Goal: Communication & Community: Answer question/provide support

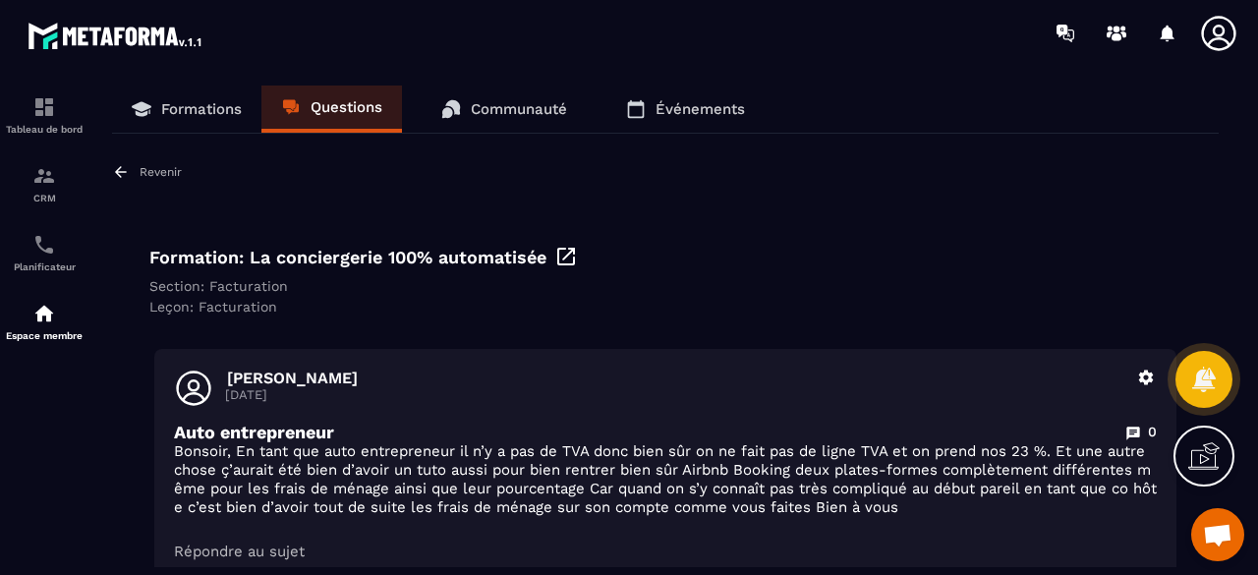
click at [185, 109] on p "Formations" at bounding box center [201, 109] width 81 height 18
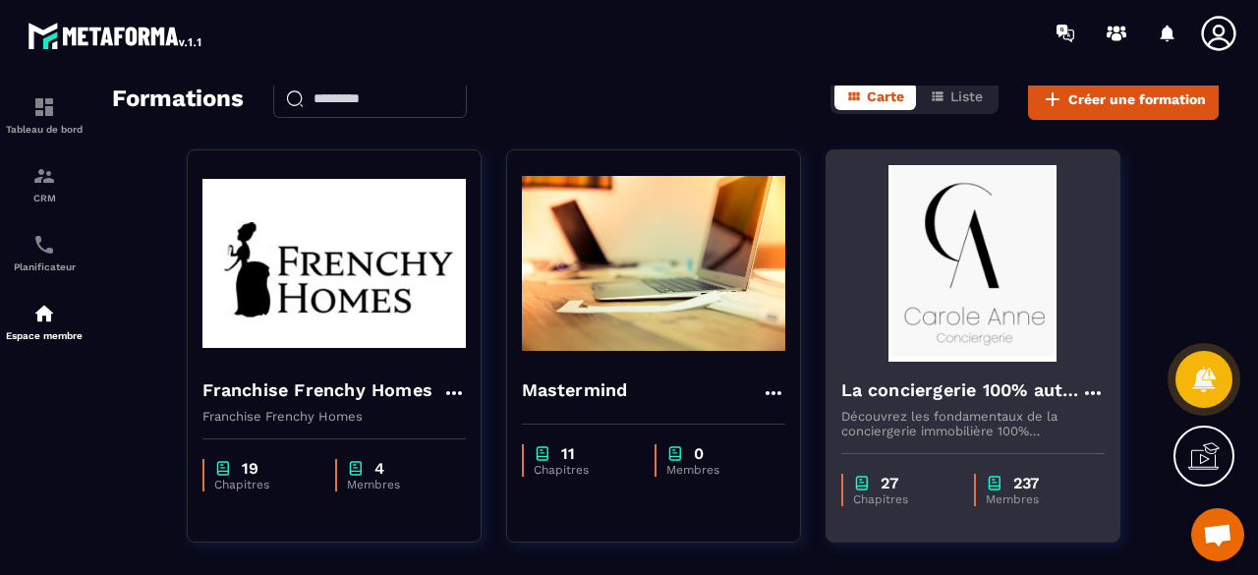
scroll to position [159, 0]
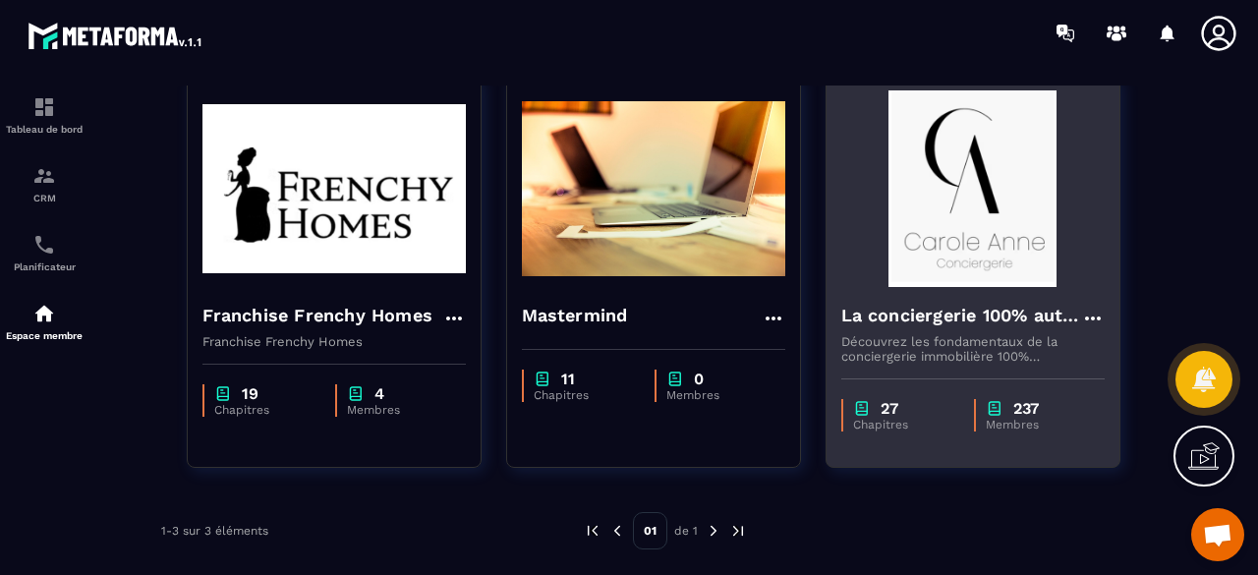
click at [969, 264] on img at bounding box center [972, 188] width 263 height 197
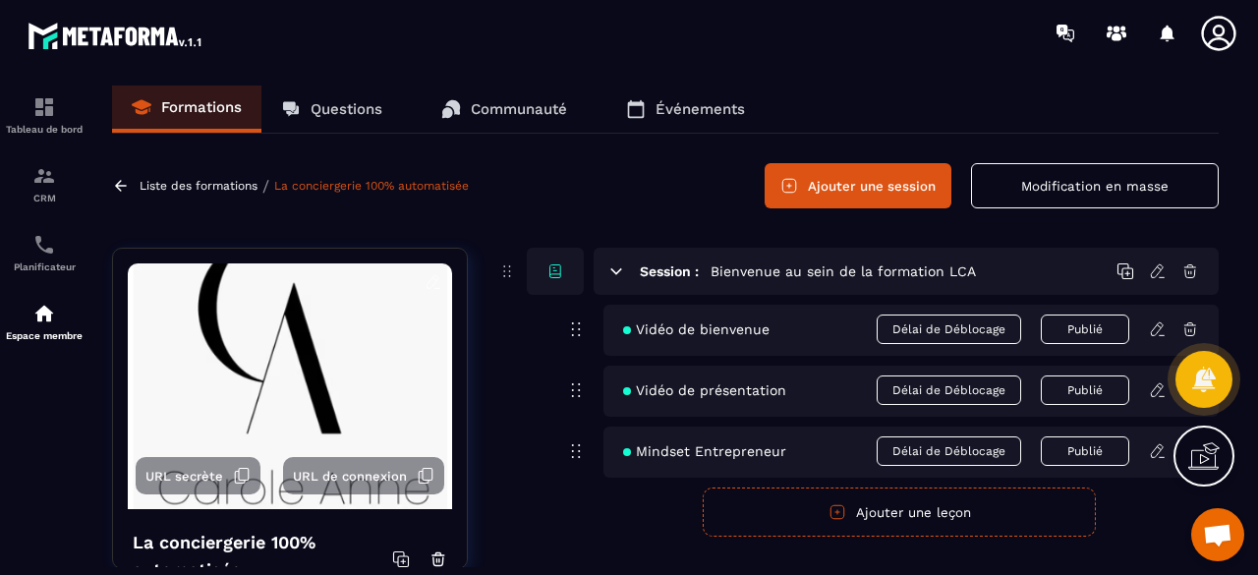
click at [1105, 180] on button "Modification en masse" at bounding box center [1095, 185] width 248 height 45
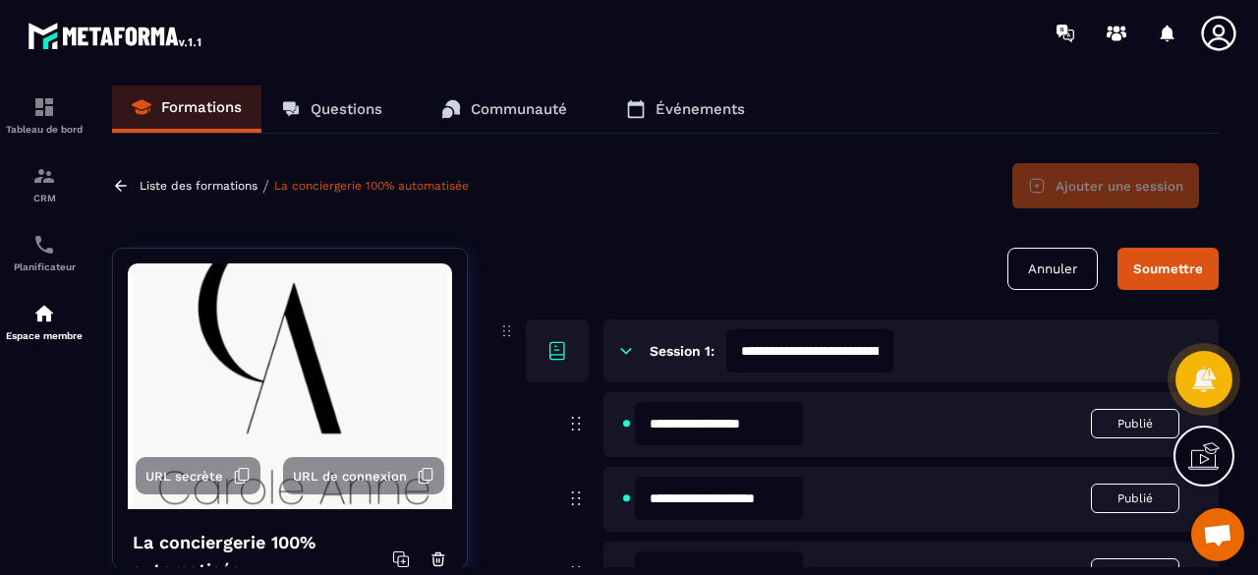
click at [1081, 281] on button "Annuler" at bounding box center [1053, 269] width 90 height 42
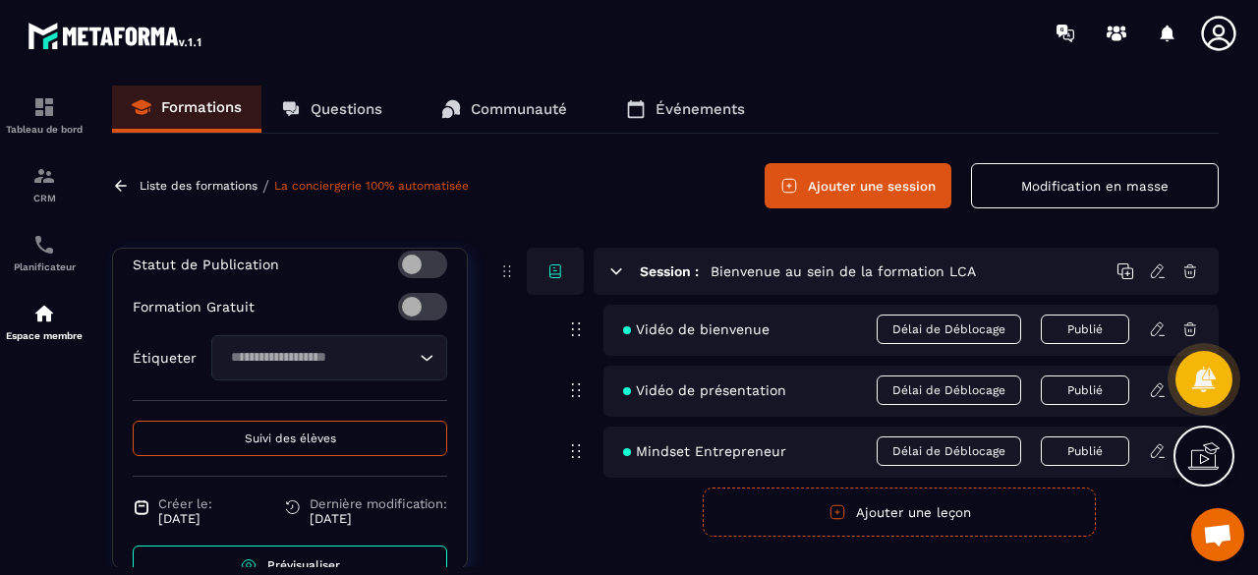
scroll to position [810, 0]
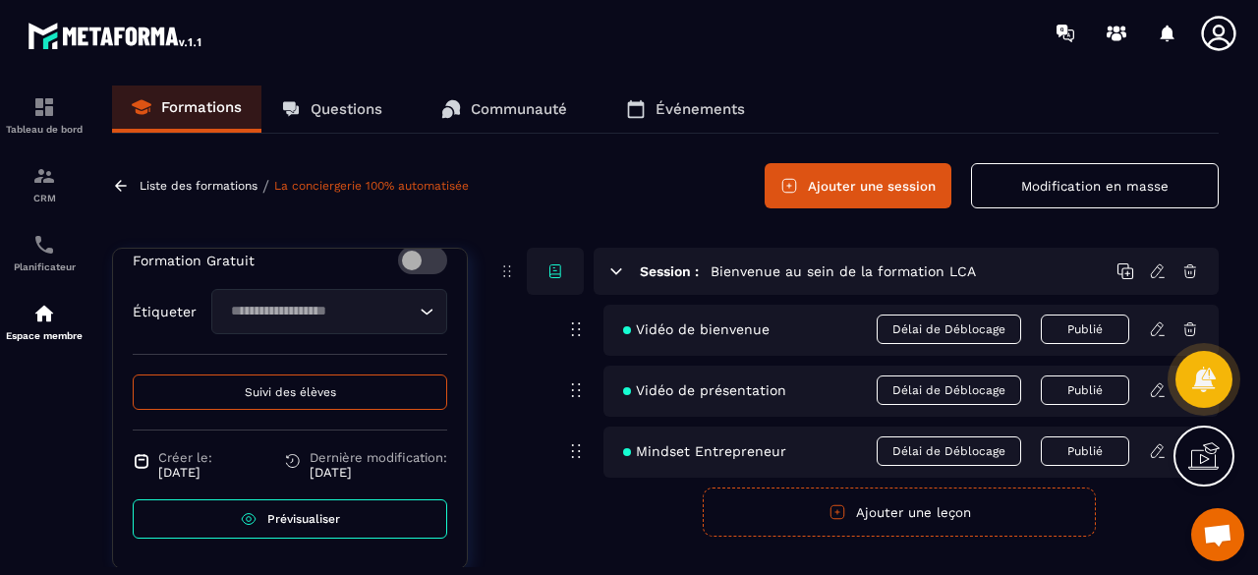
click at [303, 390] on span "Suivi des élèves" at bounding box center [290, 392] width 91 height 14
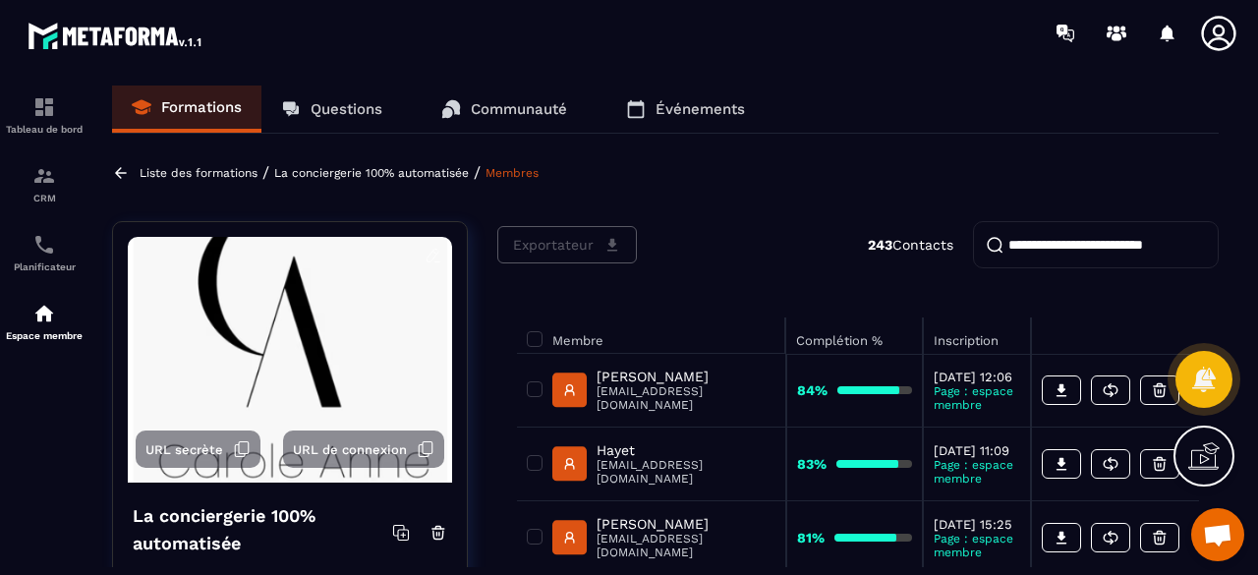
click at [1129, 255] on input "search" at bounding box center [1096, 244] width 246 height 47
paste input "**********"
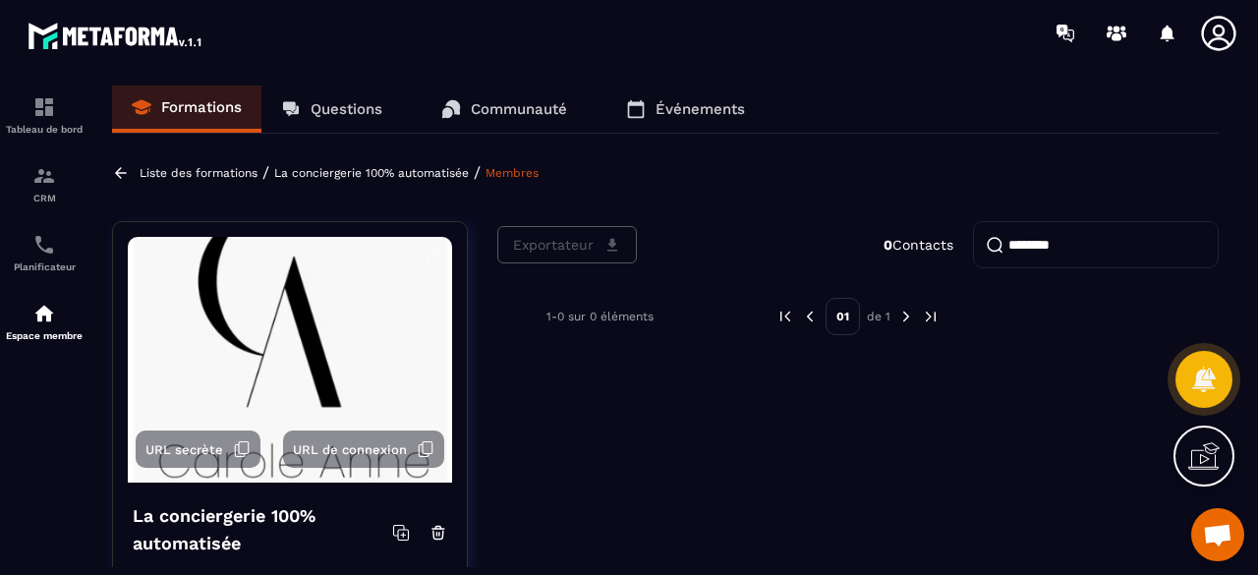
type input "********"
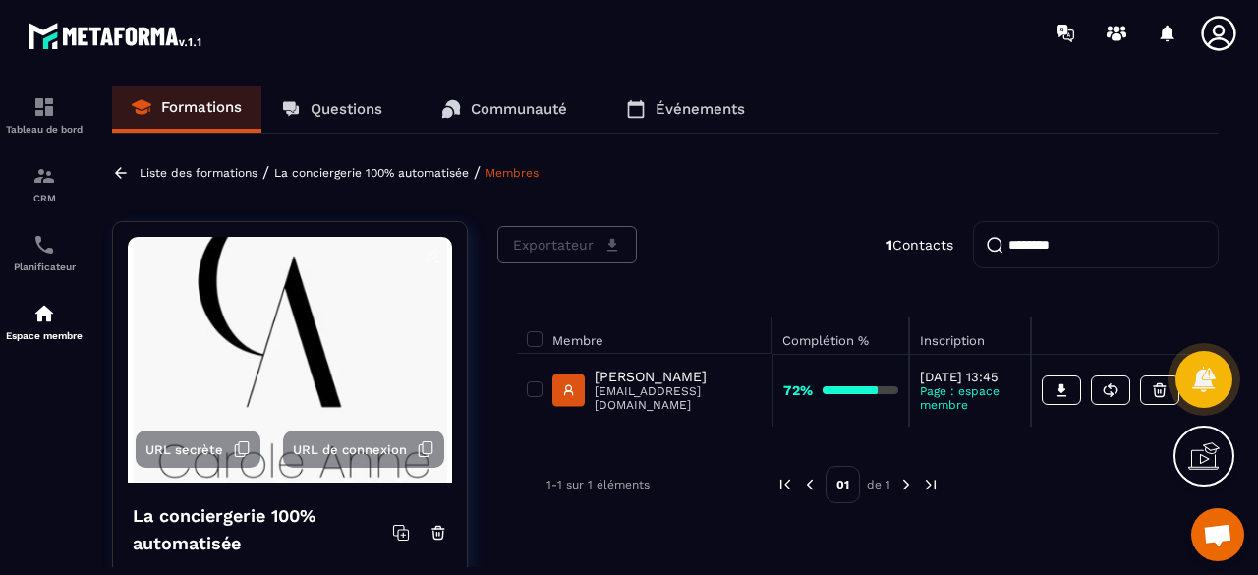
click at [324, 117] on p "Questions" at bounding box center [347, 109] width 72 height 18
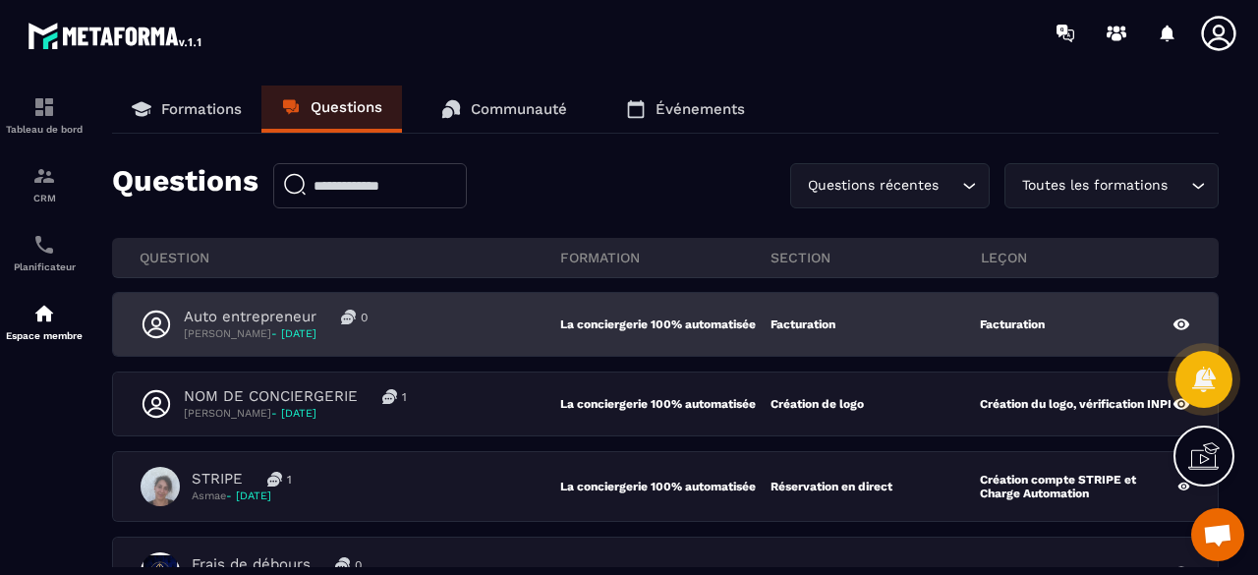
click at [473, 337] on div "Auto entrepreneur 0 [PERSON_NAME] - [DATE]" at bounding box center [351, 324] width 420 height 33
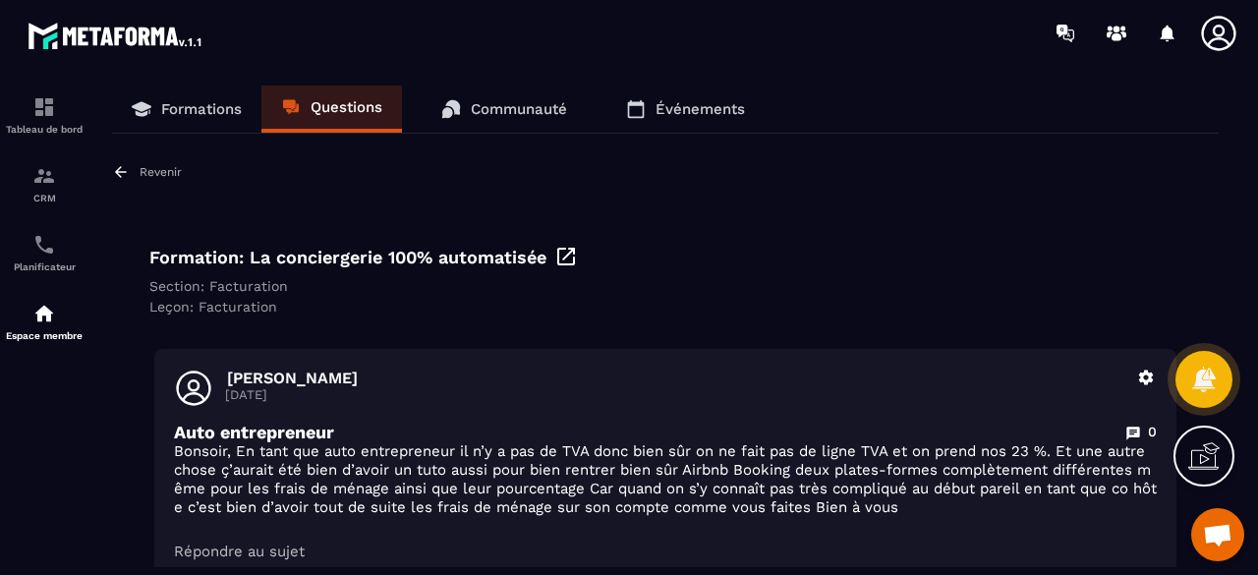
scroll to position [197, 0]
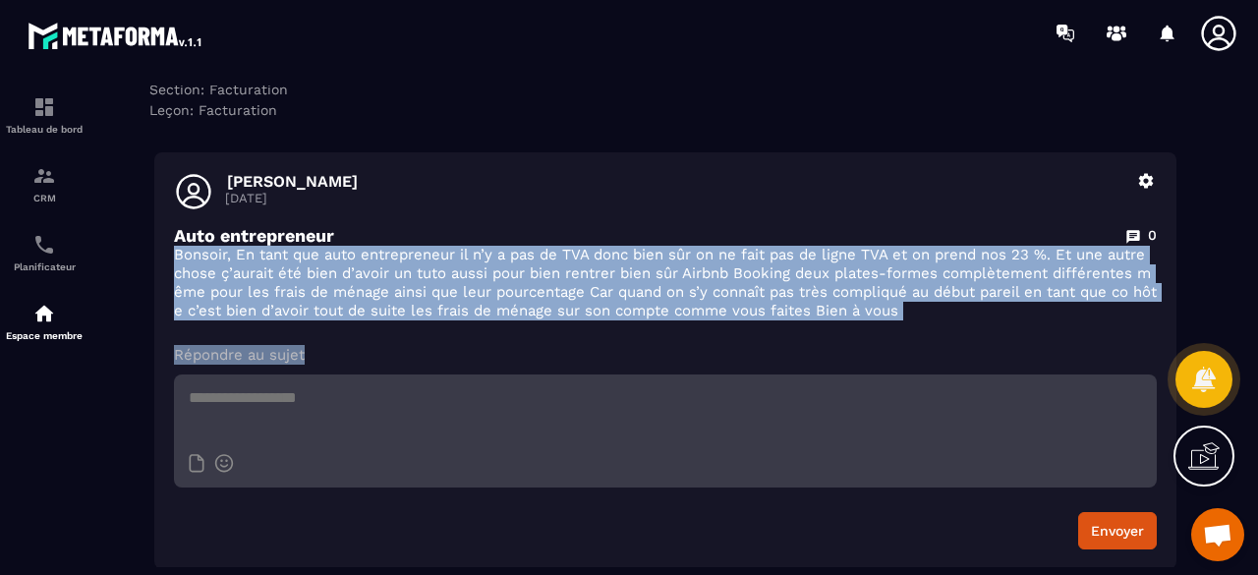
drag, startPoint x: 175, startPoint y: 255, endPoint x: 919, endPoint y: 342, distance: 749.2
click at [919, 342] on div "[PERSON_NAME] [DATE] Supprimer Auto entrepreneur 0 [PERSON_NAME], En tant que a…" at bounding box center [665, 360] width 1022 height 417
copy div "Bonsoir, En tant que auto entrepreneur il n’y a pas de TVA donc bien sûr on ne …"
click at [517, 349] on p "Répondre au sujet" at bounding box center [665, 355] width 983 height 20
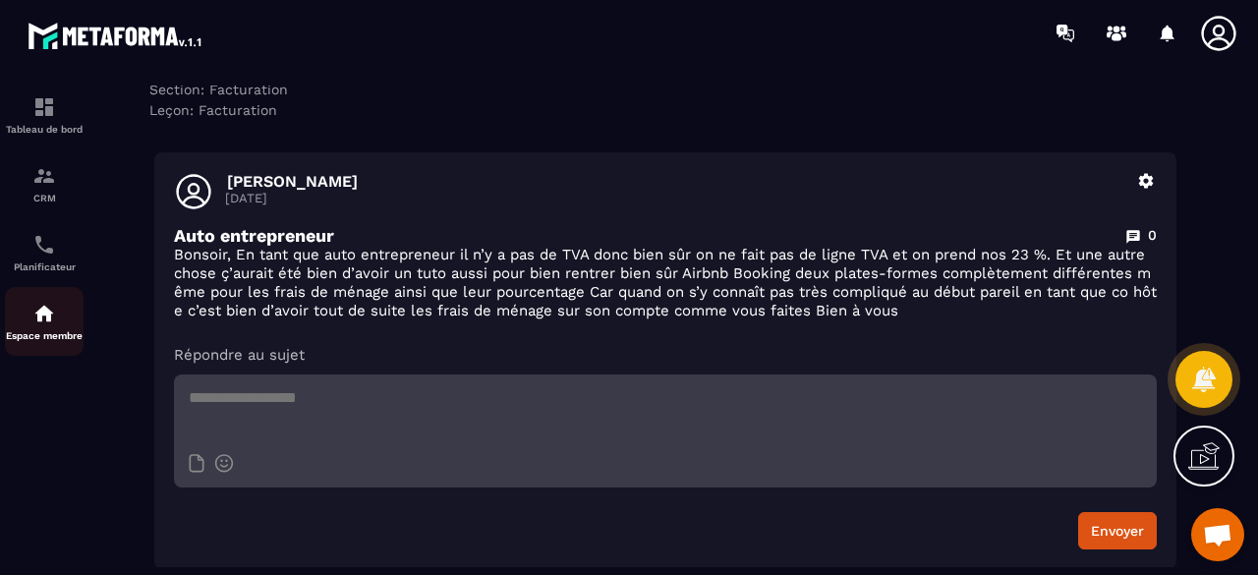
click at [55, 325] on img at bounding box center [44, 314] width 24 height 24
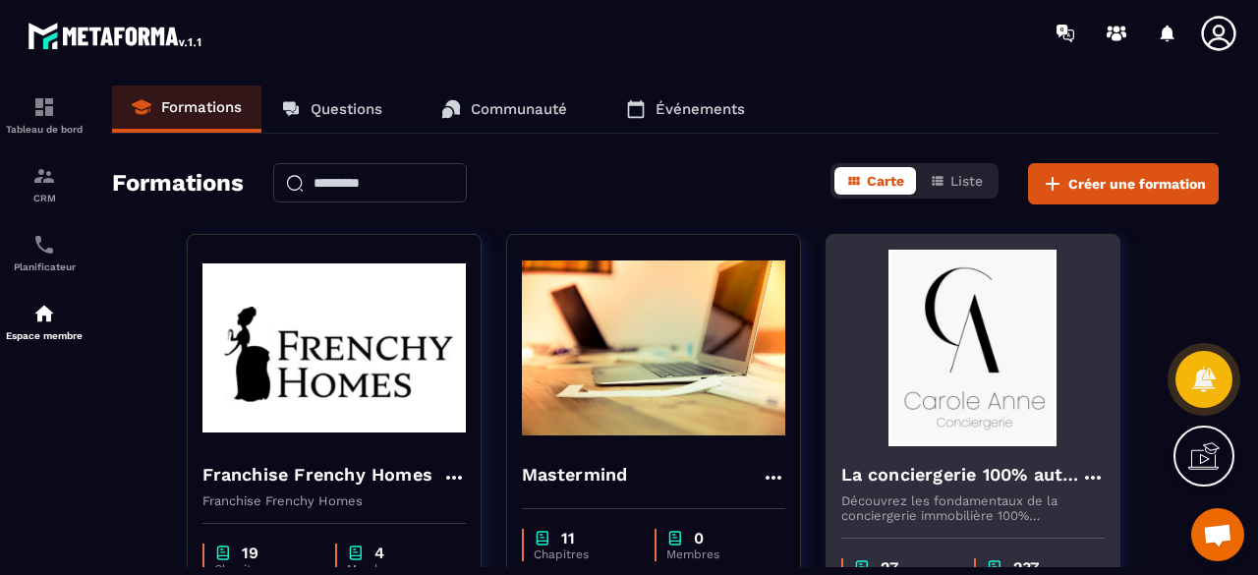
click at [954, 334] on img at bounding box center [972, 348] width 263 height 197
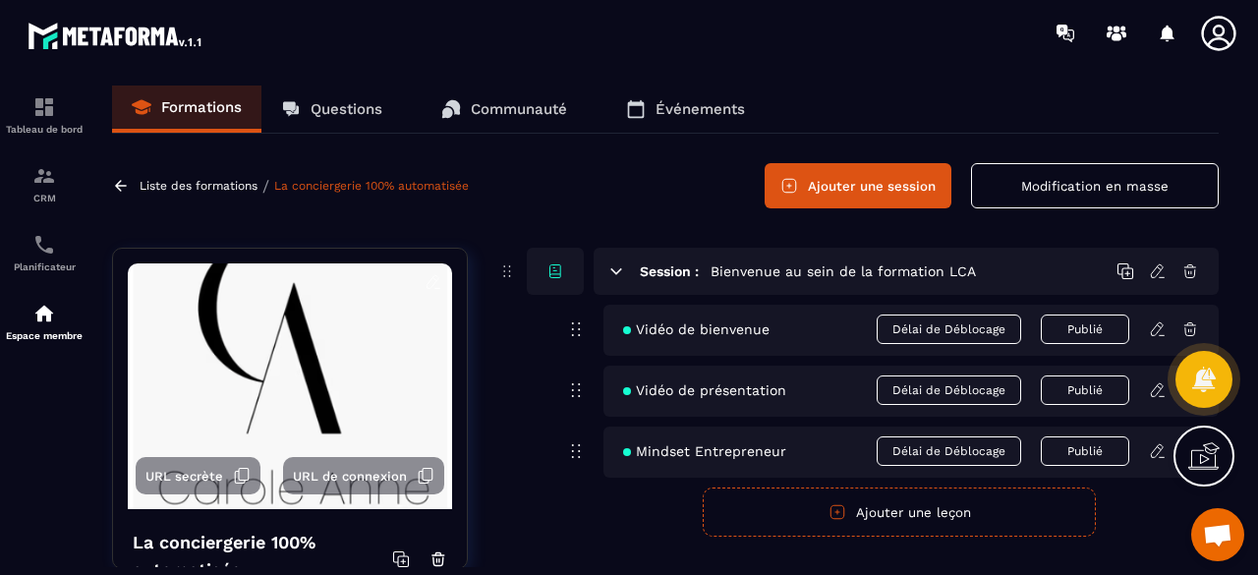
click at [330, 116] on p "Questions" at bounding box center [347, 109] width 72 height 18
